Goal: Information Seeking & Learning: Learn about a topic

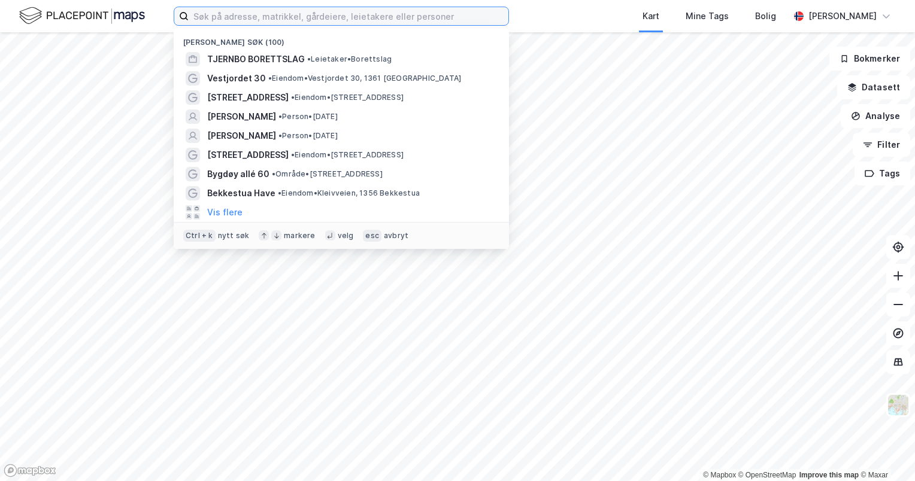
click at [342, 14] on input at bounding box center [349, 16] width 320 height 18
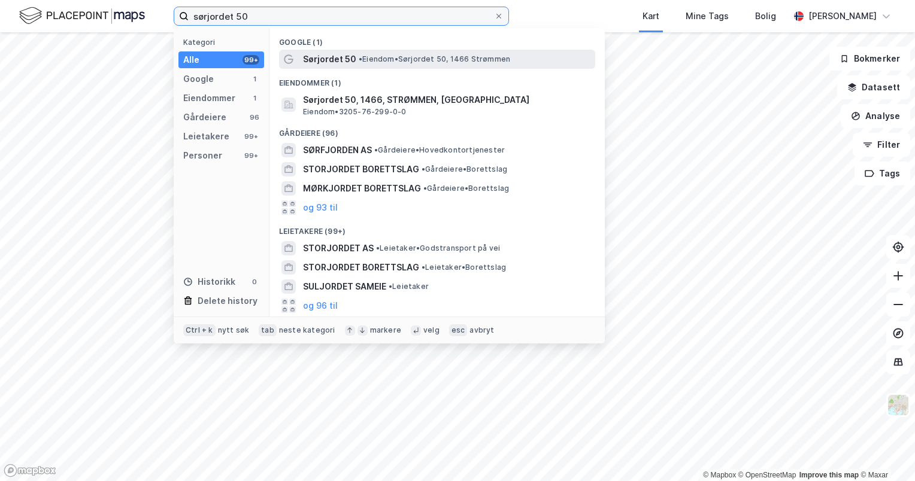
type input "sørjordet 50"
click at [388, 58] on span "• Eiendom • [STREET_ADDRESS]" at bounding box center [434, 59] width 151 height 10
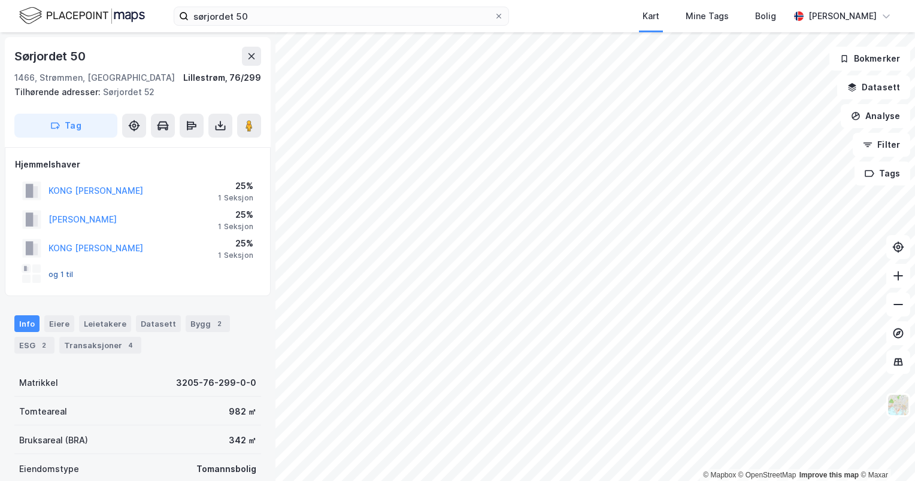
click at [0, 0] on button "og 1 til" at bounding box center [0, 0] width 0 height 0
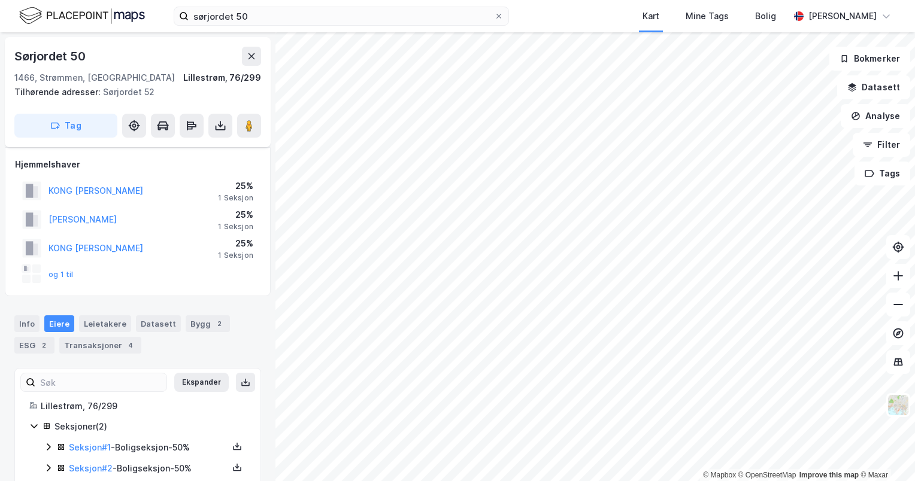
scroll to position [24, 0]
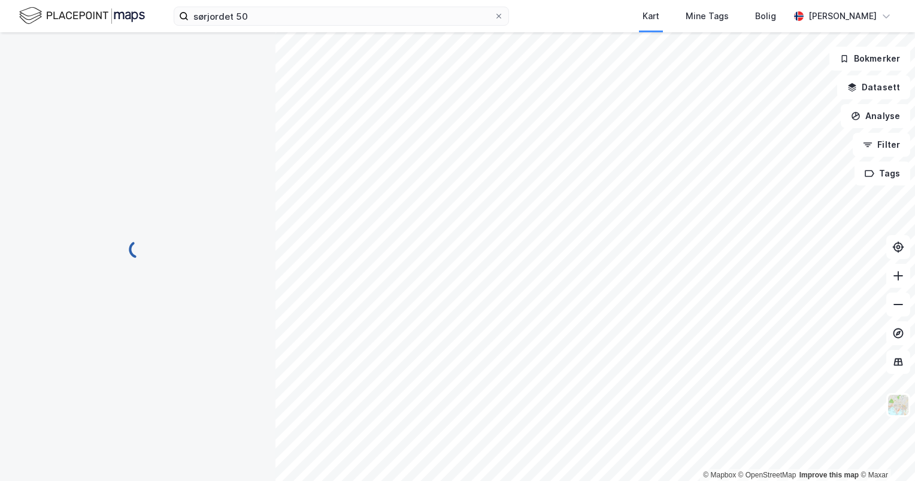
scroll to position [24, 0]
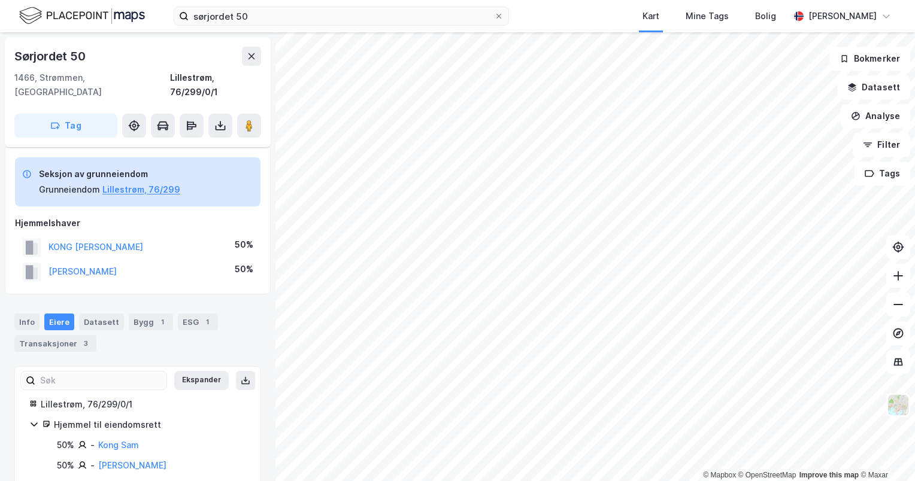
scroll to position [5, 0]
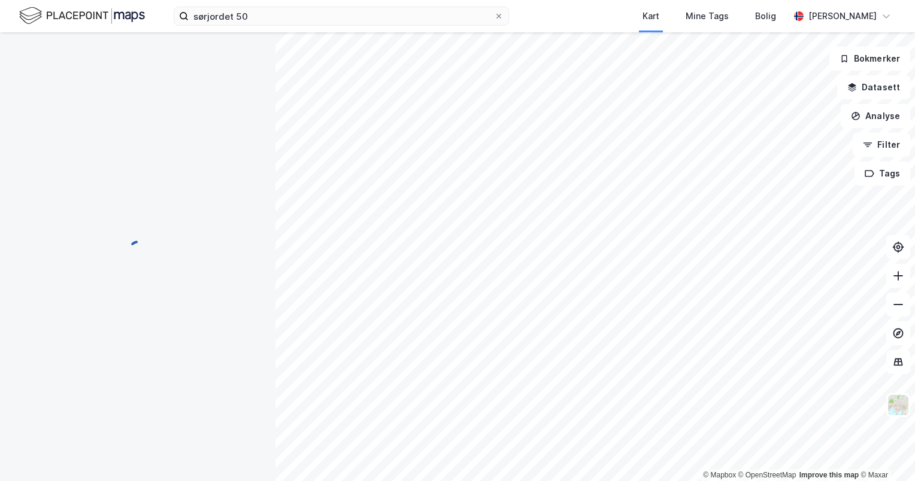
scroll to position [5, 0]
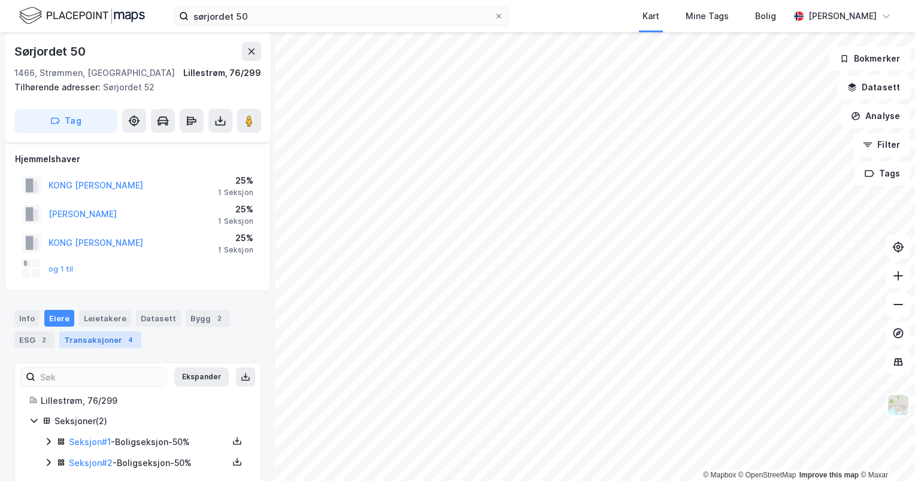
scroll to position [24, 0]
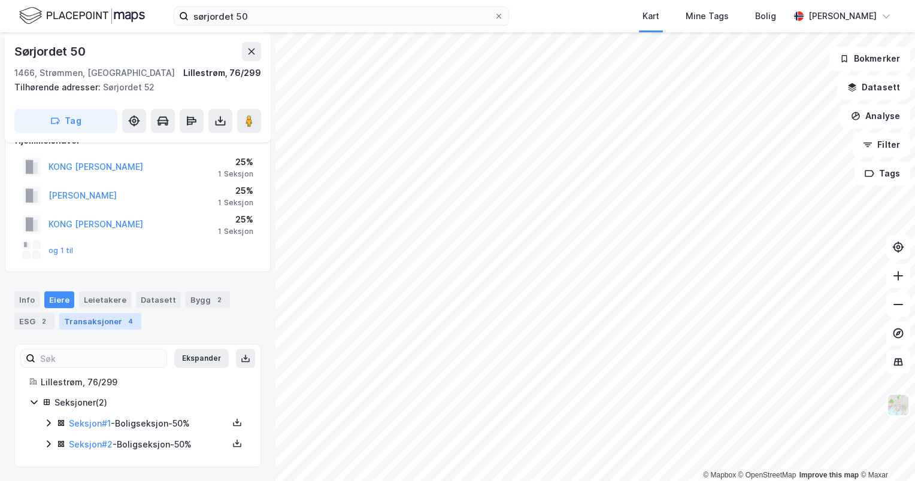
click at [113, 326] on div "Transaksjoner 4" at bounding box center [100, 321] width 82 height 17
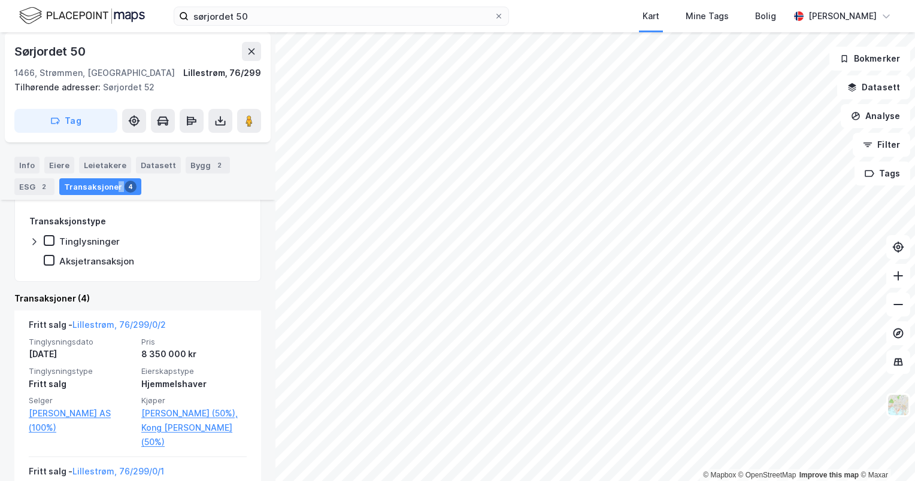
scroll to position [253, 0]
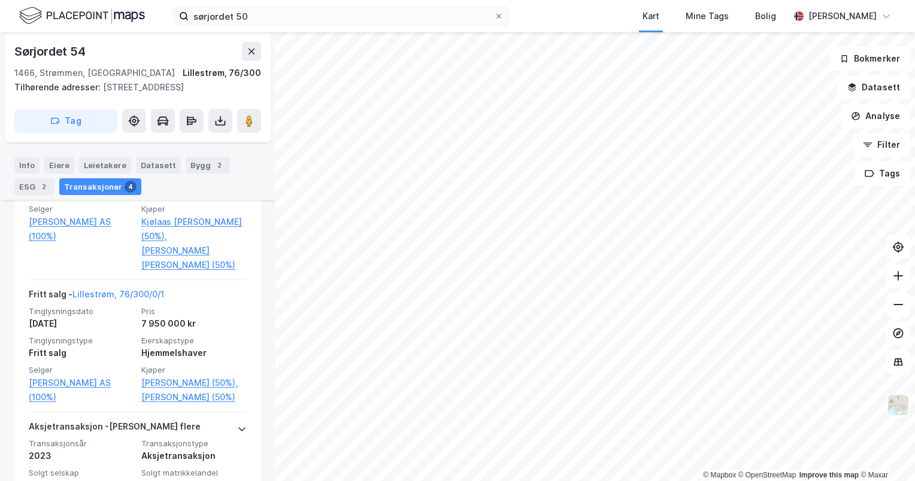
scroll to position [503, 0]
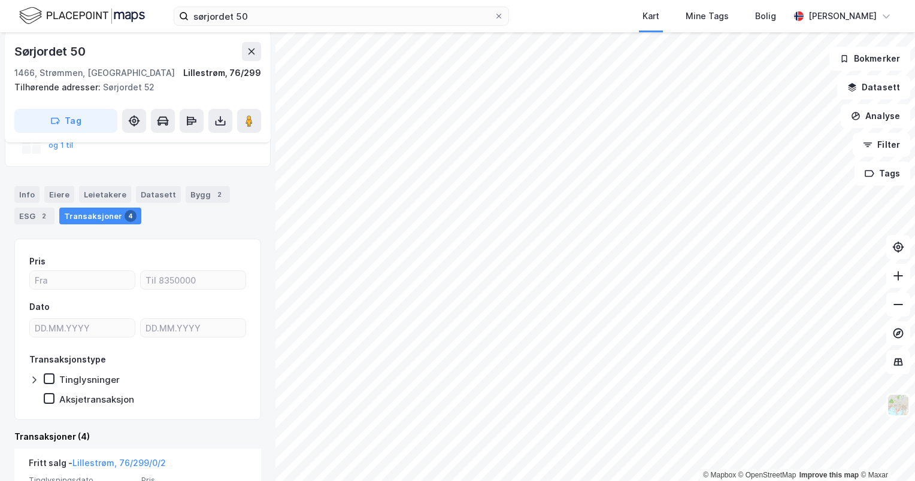
scroll to position [129, 0]
click at [200, 187] on div "Bygg 2" at bounding box center [208, 194] width 44 height 17
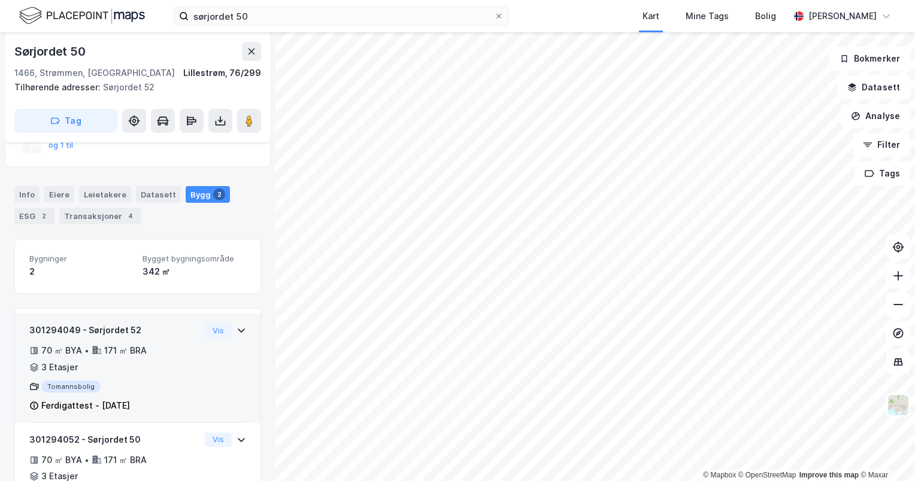
scroll to position [198, 0]
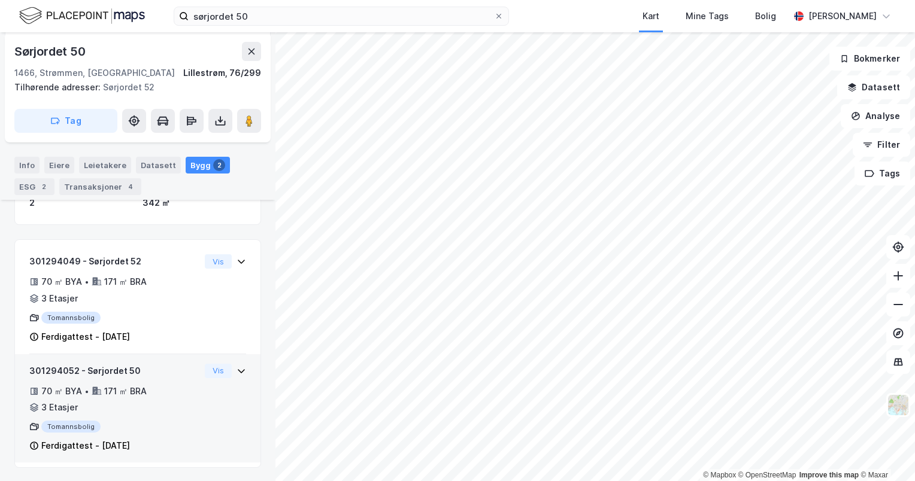
click at [172, 382] on div "301294052 - Sørjordet 50 70 ㎡ BYA • 171 ㎡ BRA • 3 Etasjer Tomannsbolig Ferdigat…" at bounding box center [114, 409] width 171 height 90
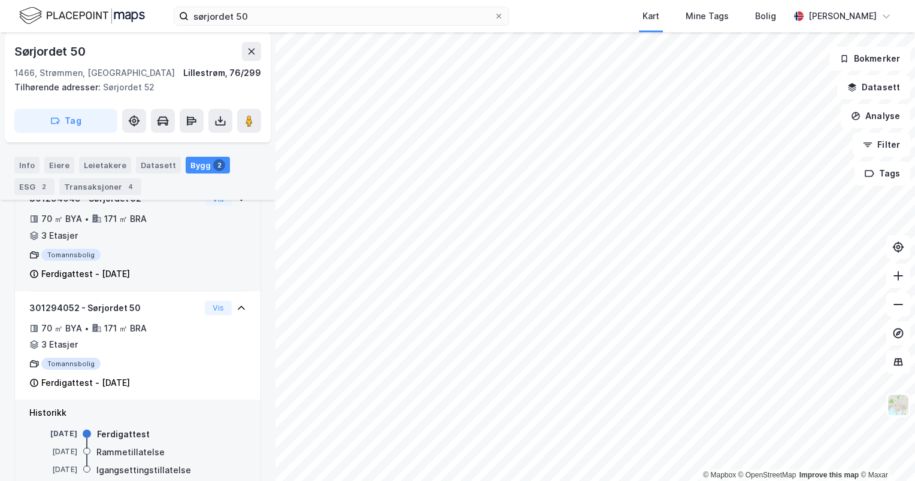
scroll to position [259, 0]
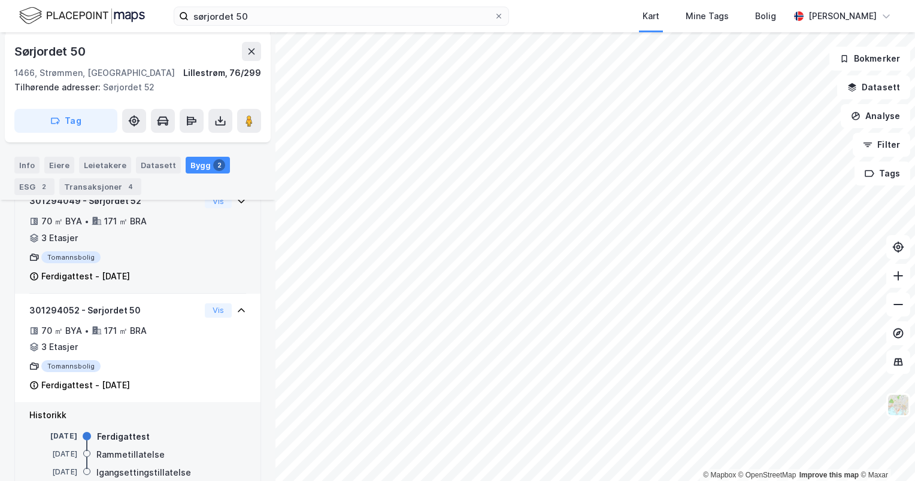
click at [196, 244] on div "301294049 - Sørjordet 52 70 ㎡ BYA • 171 ㎡ BRA • 3 Etasjer Tomannsbolig Ferdigat…" at bounding box center [137, 244] width 217 height 100
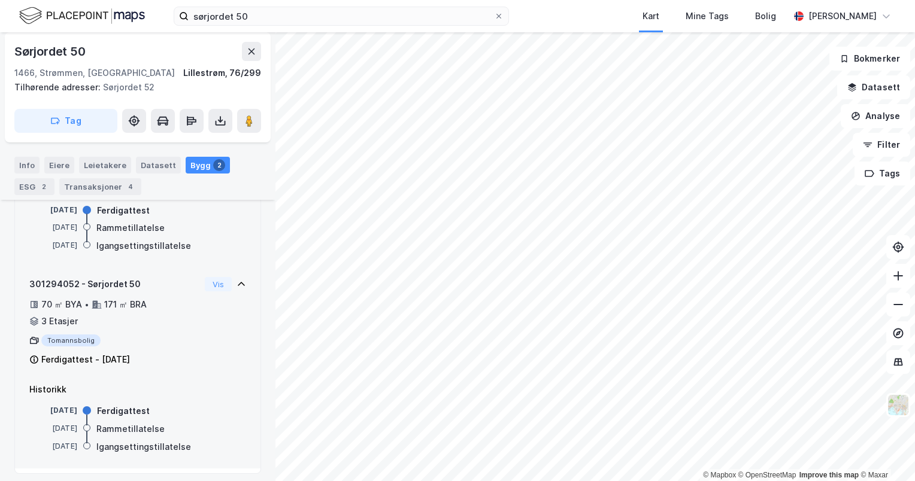
scroll to position [382, 0]
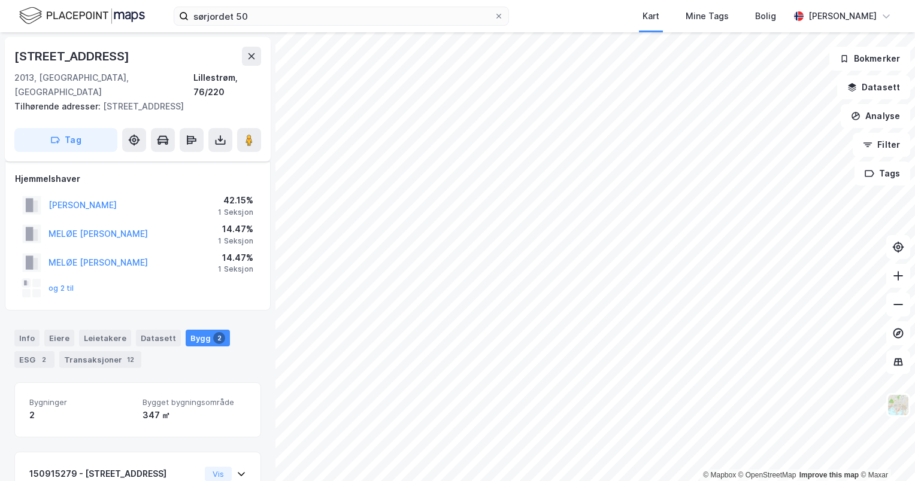
scroll to position [198, 0]
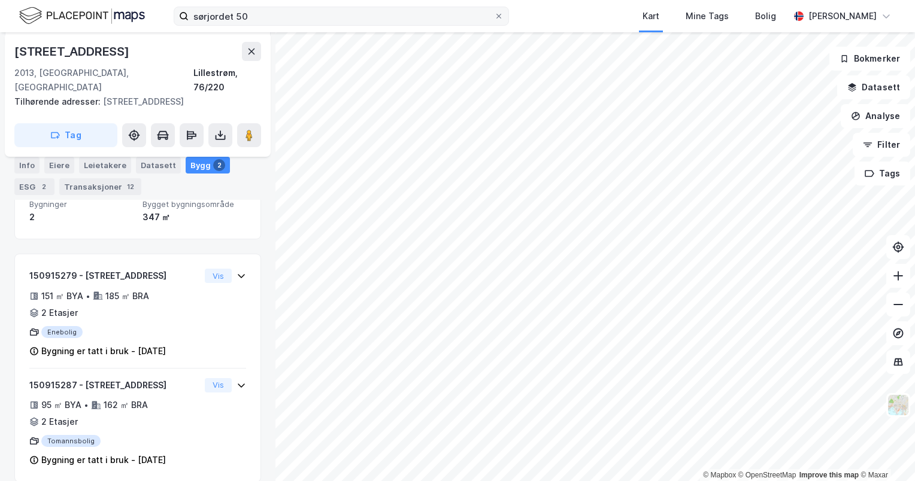
click at [315, 26] on div "sørjordet 50 Kart Mine Tags Bolig [PERSON_NAME] © Mapbox © OpenStreetMap Improv…" at bounding box center [457, 240] width 915 height 481
click at [543, 29] on div "sørjordet 50 Kart Mine Tags Bolig [PERSON_NAME] © Mapbox © OpenStreetMap Improv…" at bounding box center [457, 240] width 915 height 481
click at [372, 26] on div "sørjordet 50 Kart Mine Tags Bolig [PERSON_NAME] © Mapbox © OpenStreetMap Improv…" at bounding box center [457, 240] width 915 height 481
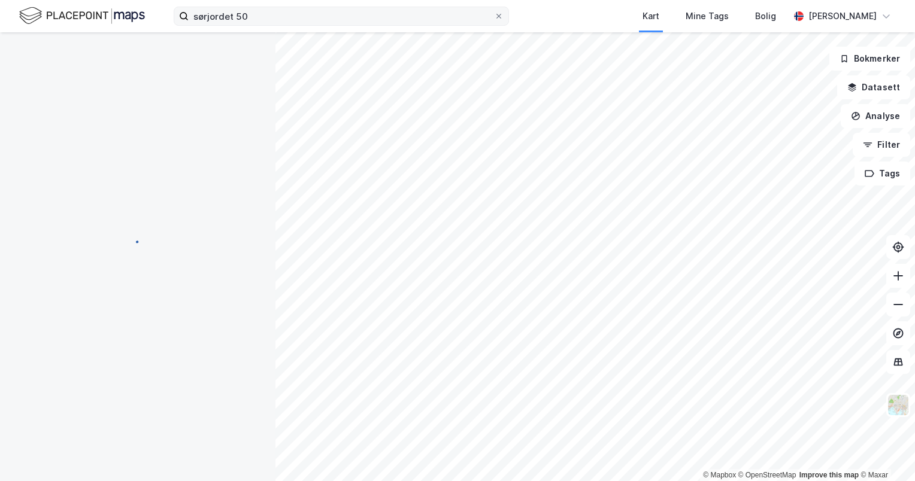
scroll to position [198, 0]
